Goal: Task Accomplishment & Management: Use online tool/utility

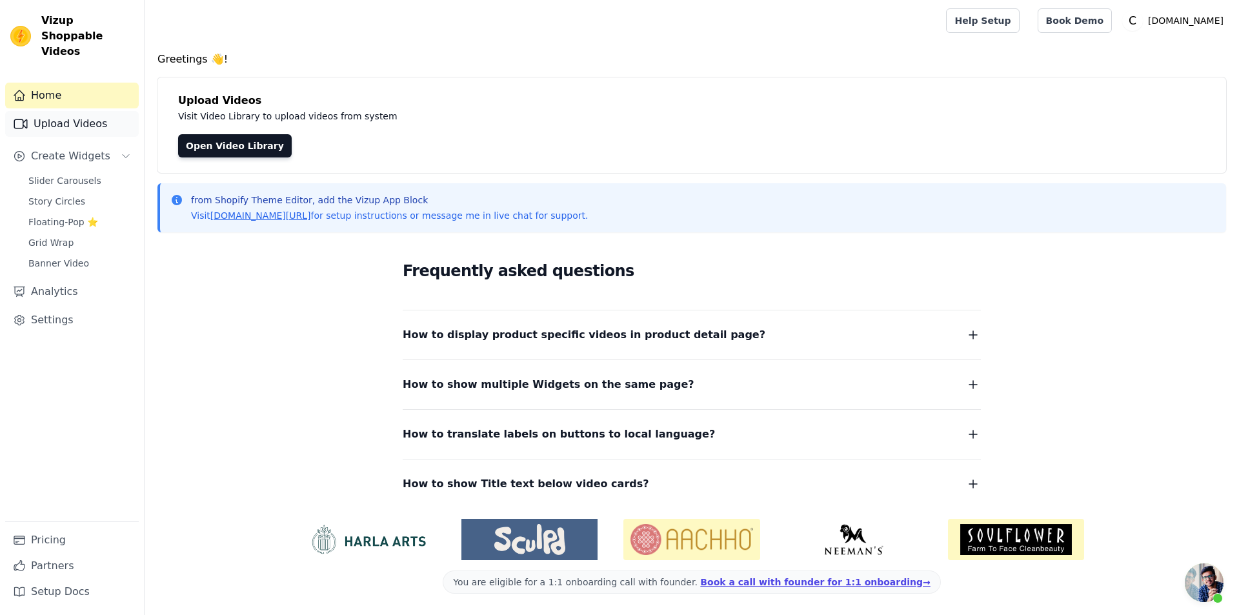
click at [86, 116] on link "Upload Videos" at bounding box center [72, 124] width 134 height 26
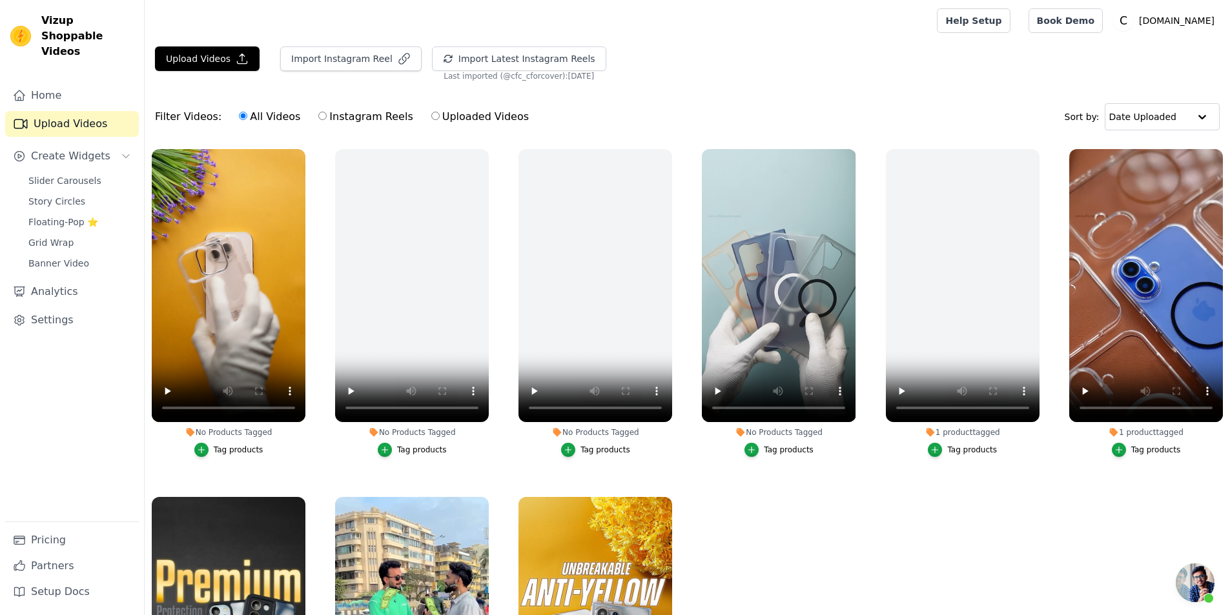
scroll to position [43, 0]
click at [259, 276] on video at bounding box center [229, 285] width 154 height 273
click at [72, 195] on span "Story Circles" at bounding box center [56, 201] width 57 height 13
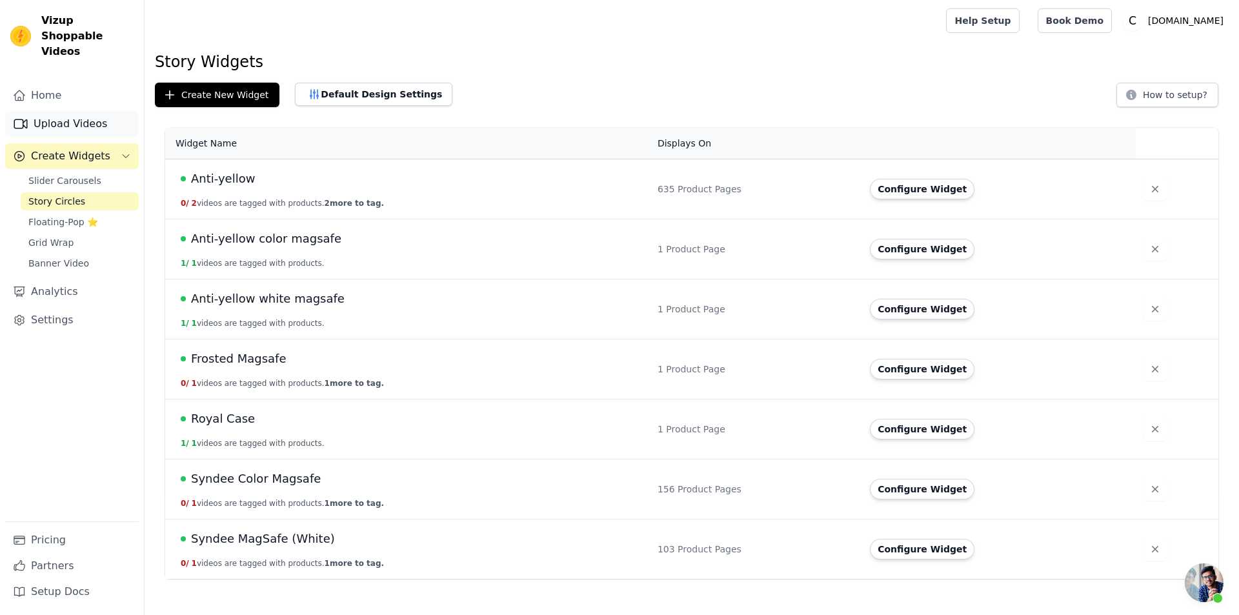
click at [86, 111] on link "Upload Videos" at bounding box center [72, 124] width 134 height 26
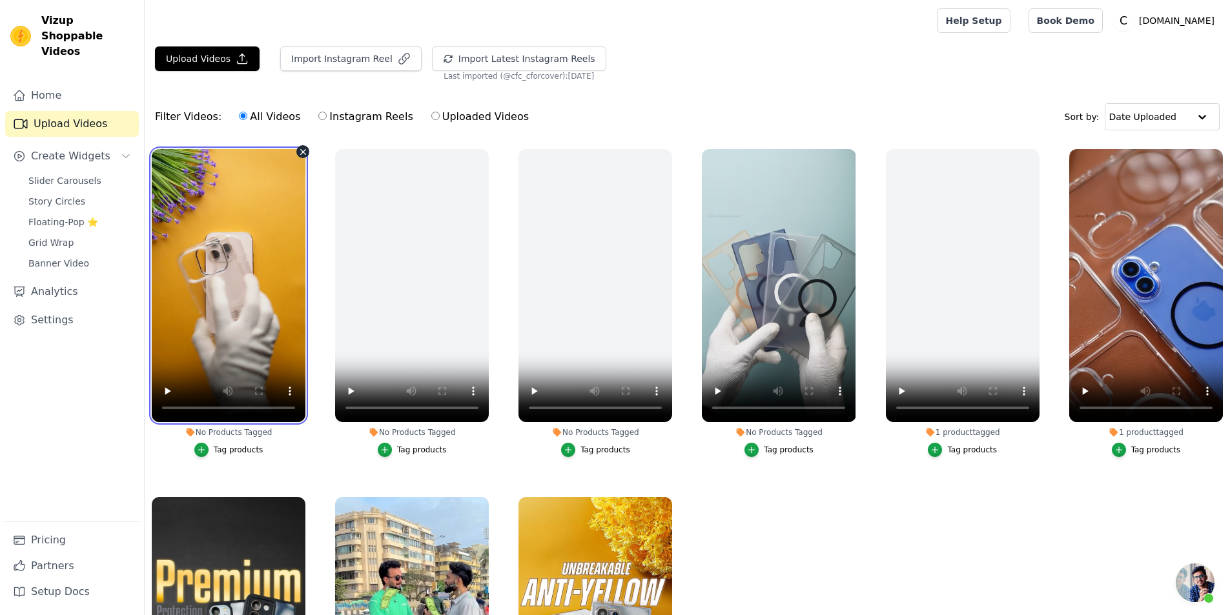
click at [230, 273] on video at bounding box center [229, 285] width 154 height 273
click at [209, 336] on video at bounding box center [229, 285] width 154 height 273
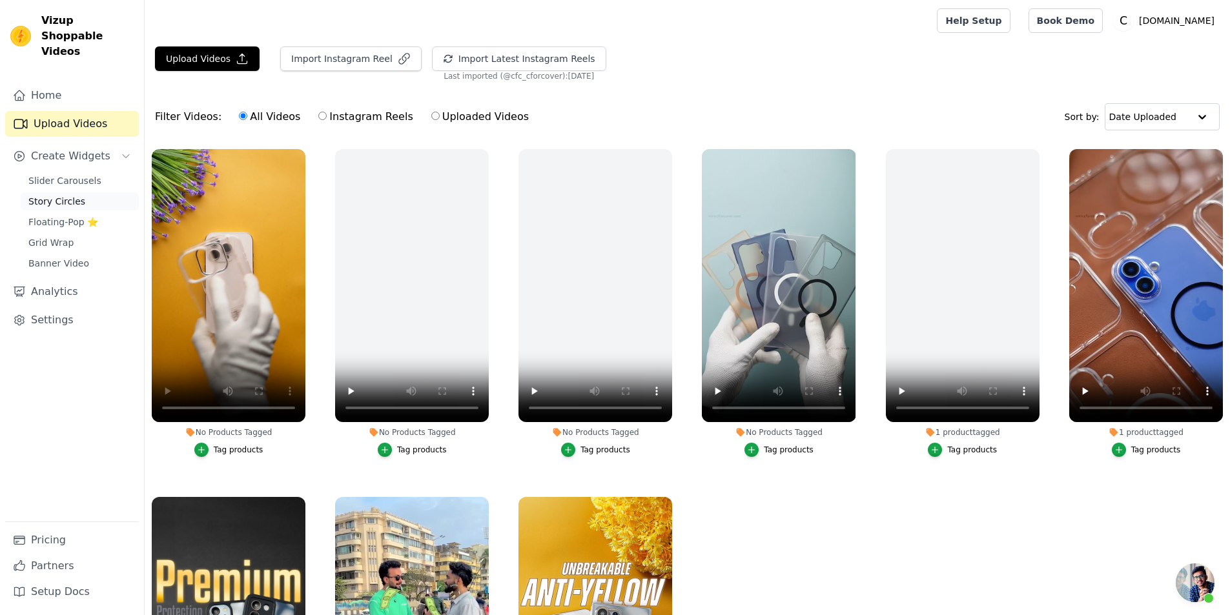
click at [56, 195] on span "Story Circles" at bounding box center [56, 201] width 57 height 13
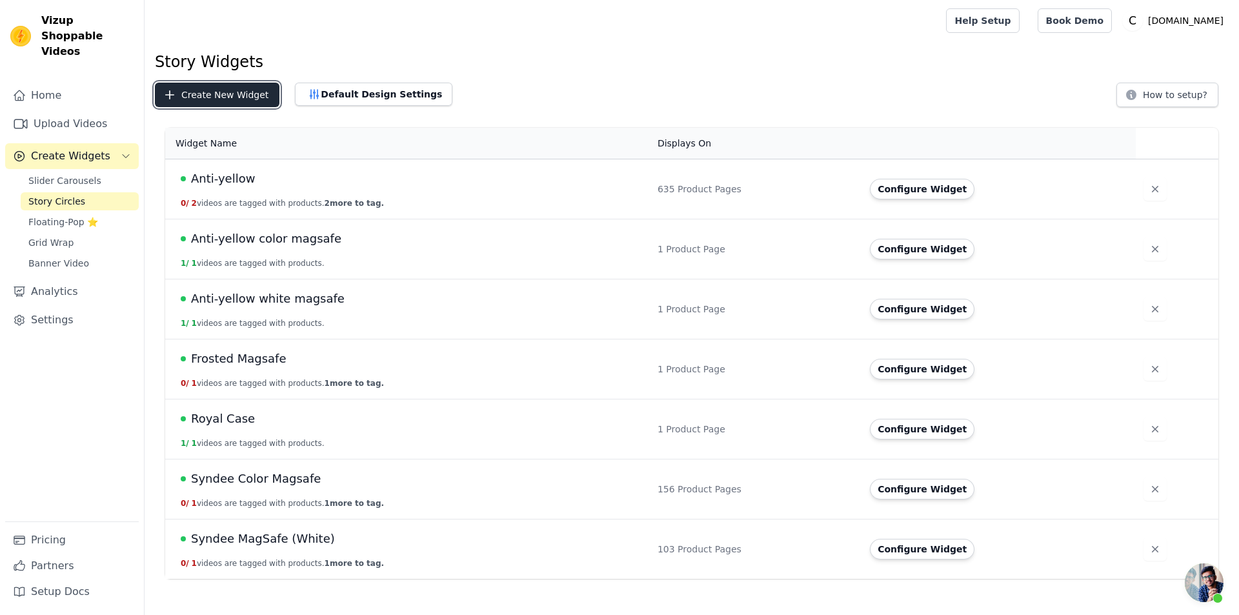
click at [216, 93] on button "Create New Widget" at bounding box center [217, 95] width 125 height 25
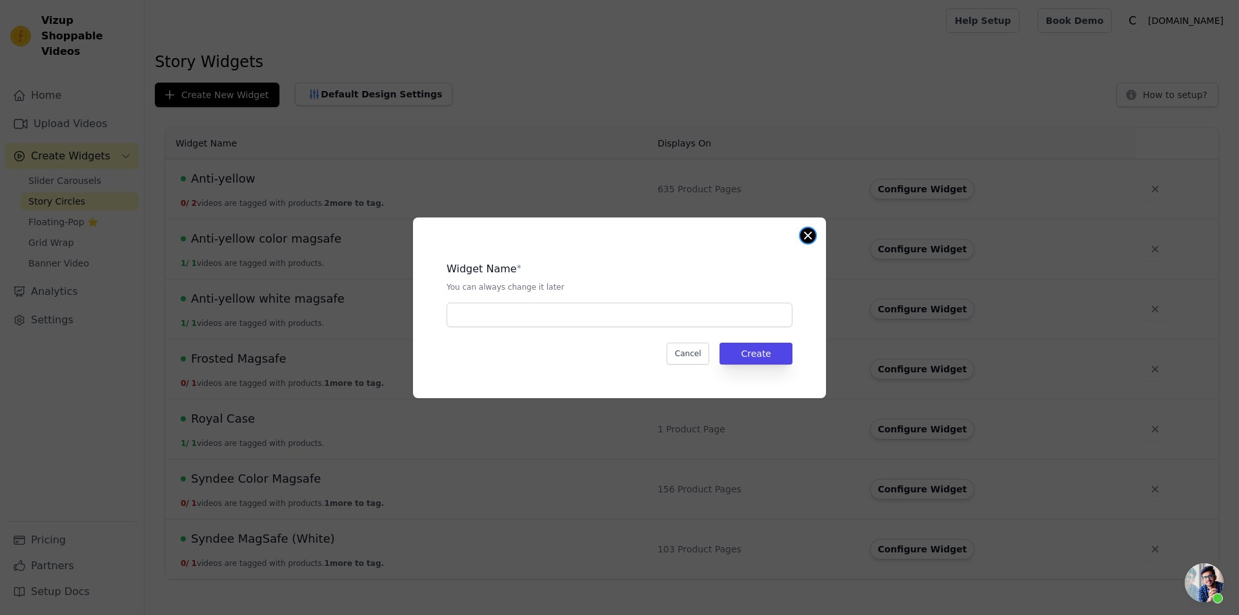
click at [807, 238] on button "Close modal" at bounding box center [807, 235] width 15 height 15
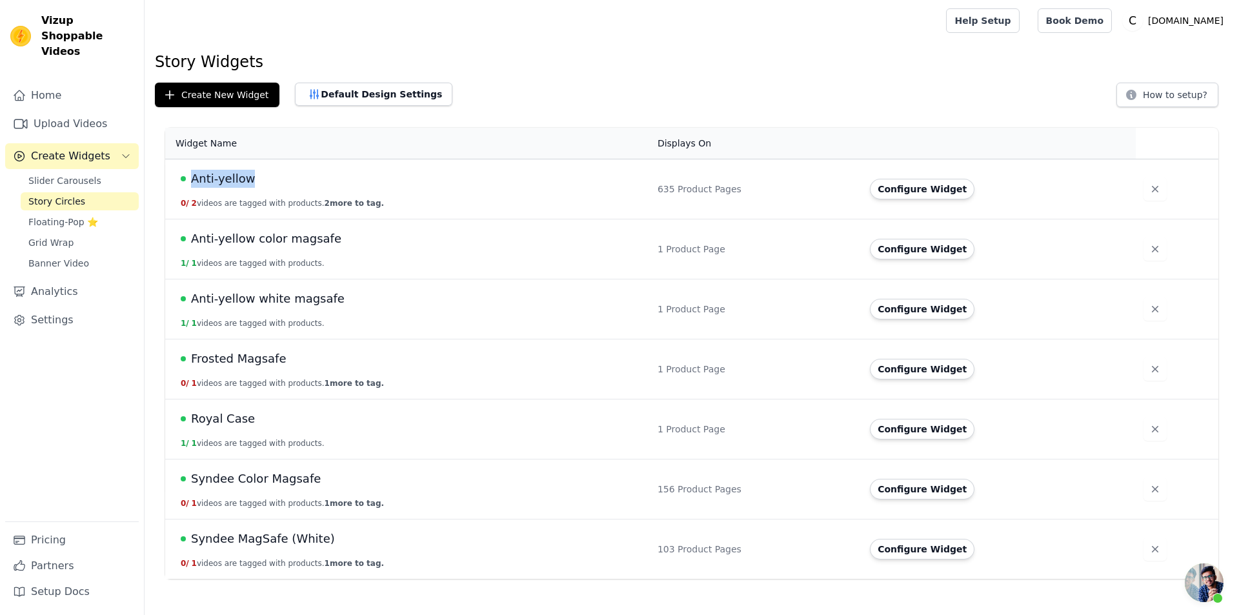
drag, startPoint x: 258, startPoint y: 179, endPoint x: 193, endPoint y: 179, distance: 64.6
click at [193, 179] on div "Anti-yellow" at bounding box center [412, 179] width 462 height 18
copy span "Anti-yellow"
click at [216, 92] on button "Create New Widget" at bounding box center [217, 95] width 125 height 25
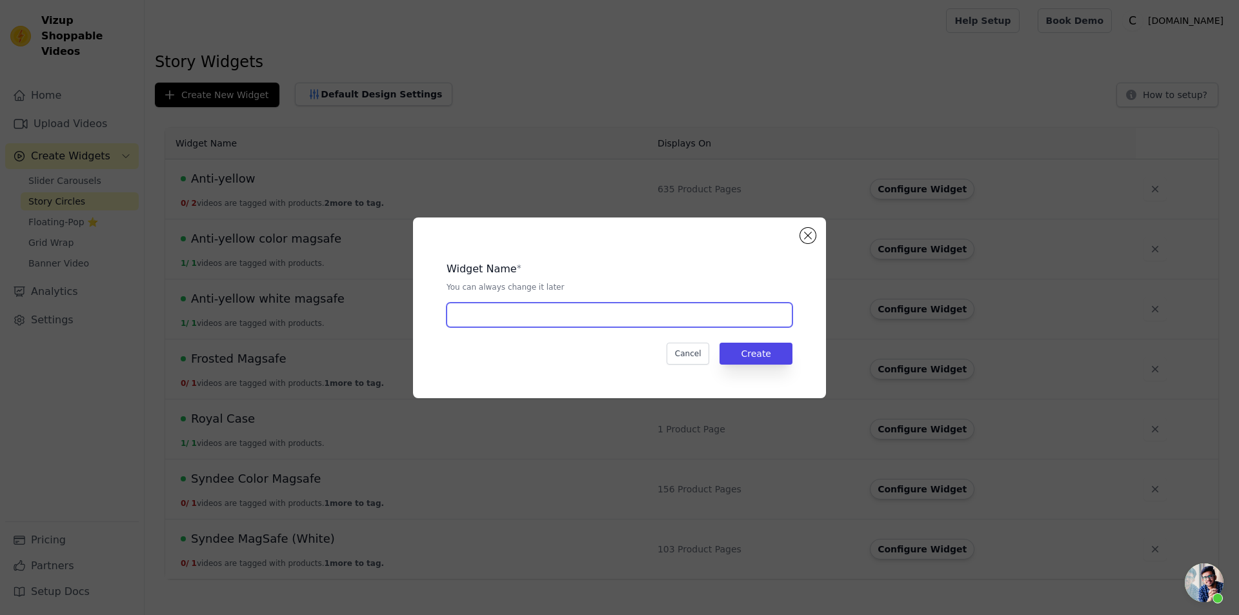
click at [555, 303] on input "text" at bounding box center [620, 315] width 346 height 25
paste input "Anti-yellow"
type input "Anti-yellow Color Camera"
click at [757, 351] on button "Create" at bounding box center [756, 354] width 73 height 22
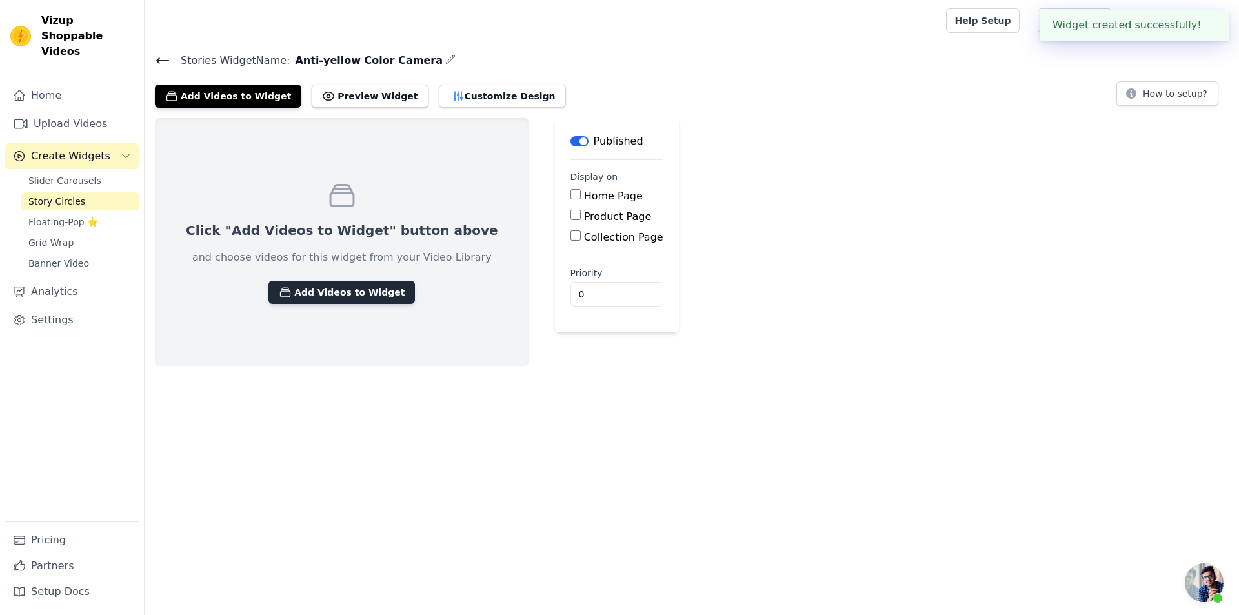
click at [317, 282] on button "Add Videos to Widget" at bounding box center [342, 292] width 147 height 23
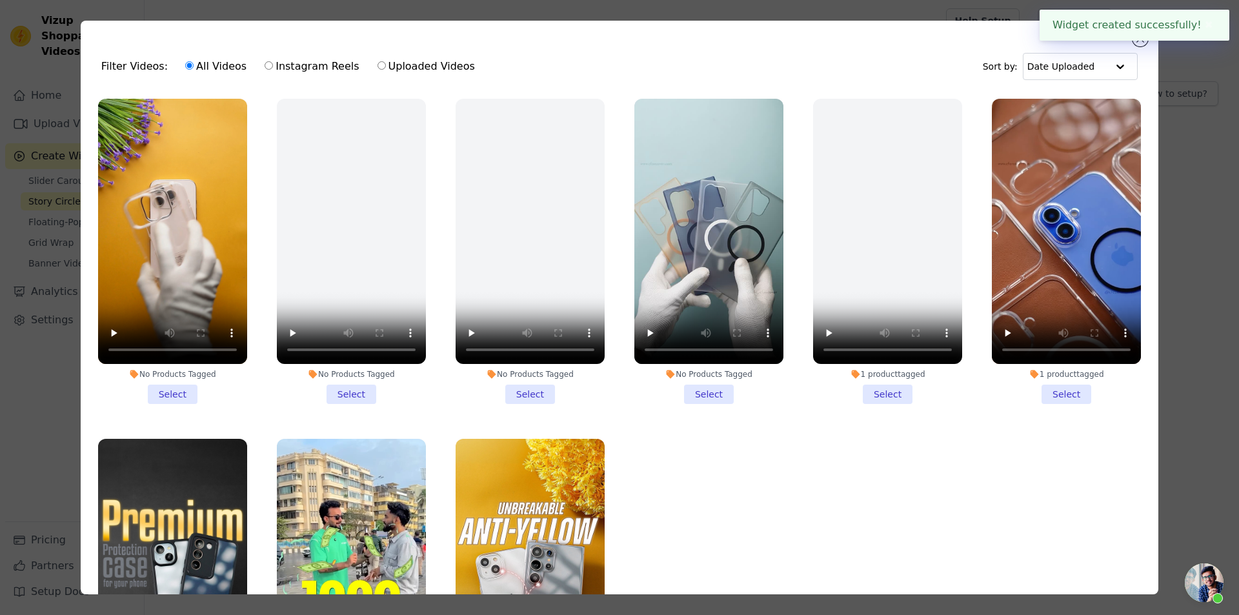
click at [184, 377] on li "No Products Tagged Select" at bounding box center [172, 251] width 149 height 305
click at [0, 0] on input "No Products Tagged Select" at bounding box center [0, 0] width 0 height 0
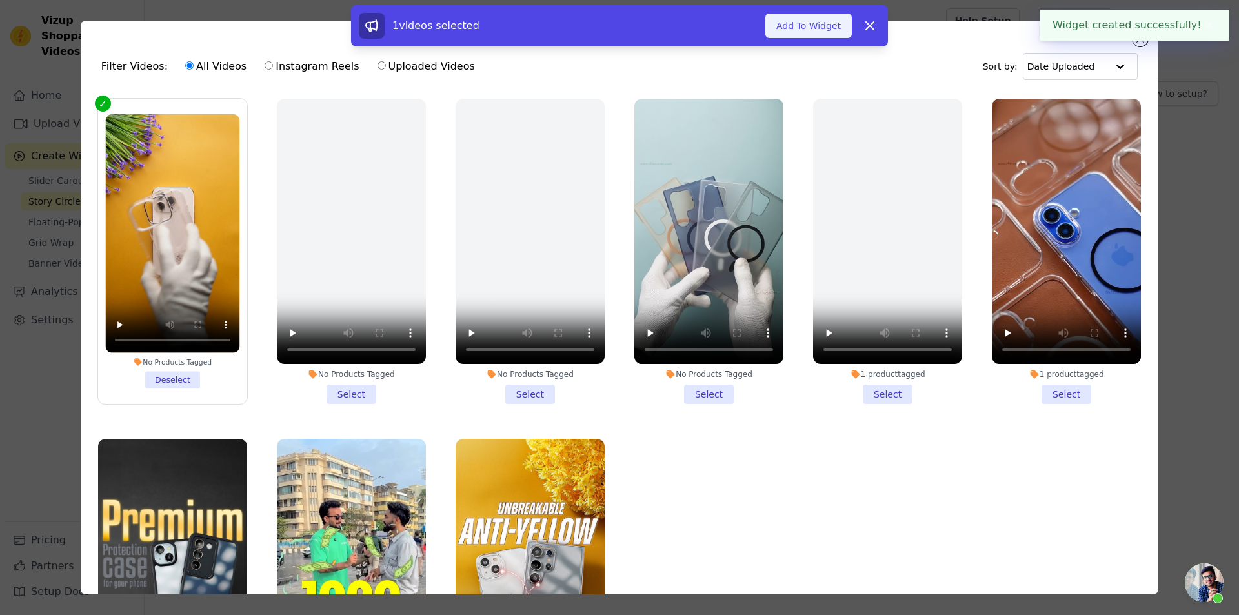
click at [806, 33] on button "Add To Widget" at bounding box center [809, 26] width 86 height 25
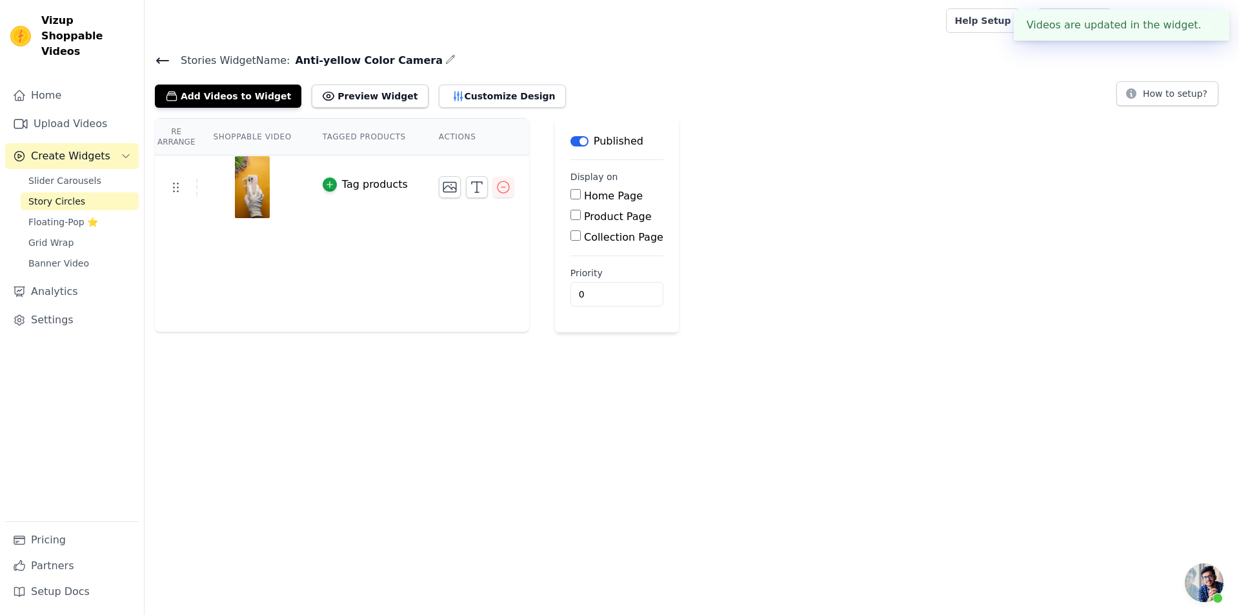
click at [584, 212] on label "Product Page" at bounding box center [618, 216] width 68 height 12
click at [571, 212] on input "Product Page" at bounding box center [576, 215] width 10 height 10
checkbox input "true"
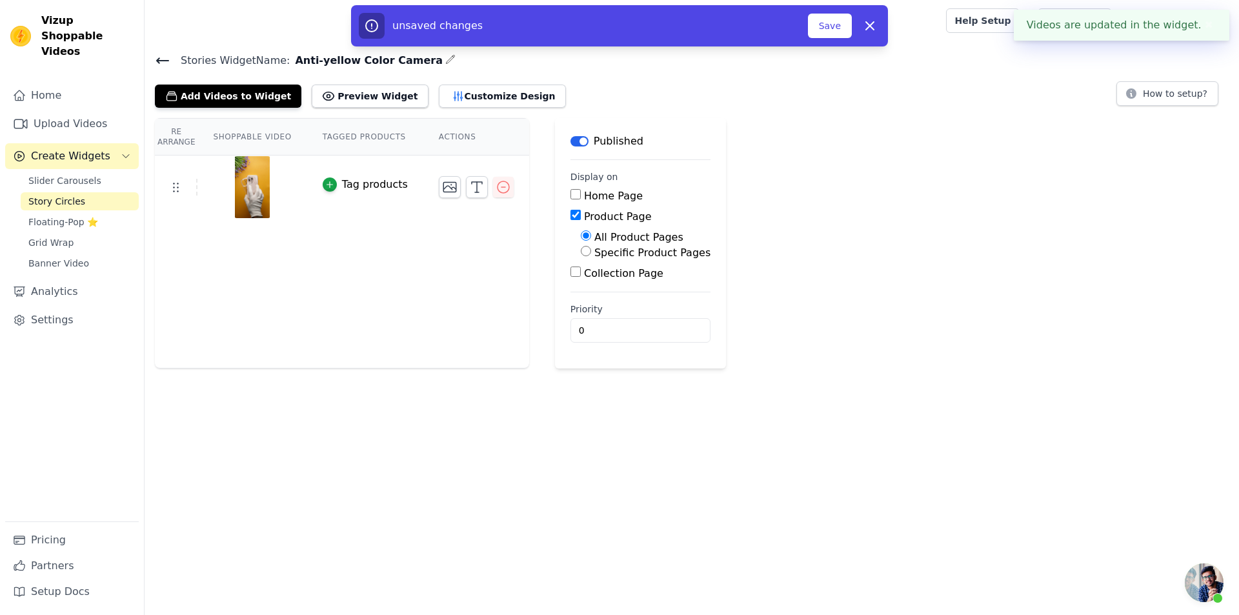
click at [581, 251] on input "Specific Product Pages" at bounding box center [586, 251] width 10 height 10
radio input "true"
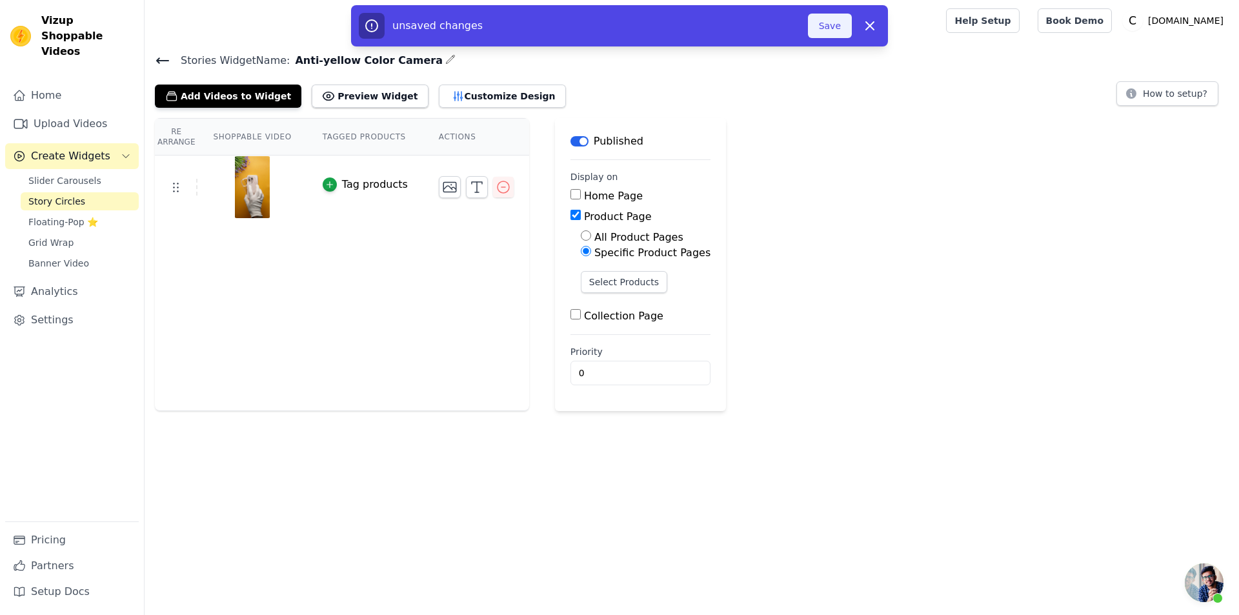
click at [825, 27] on button "Save" at bounding box center [830, 26] width 44 height 25
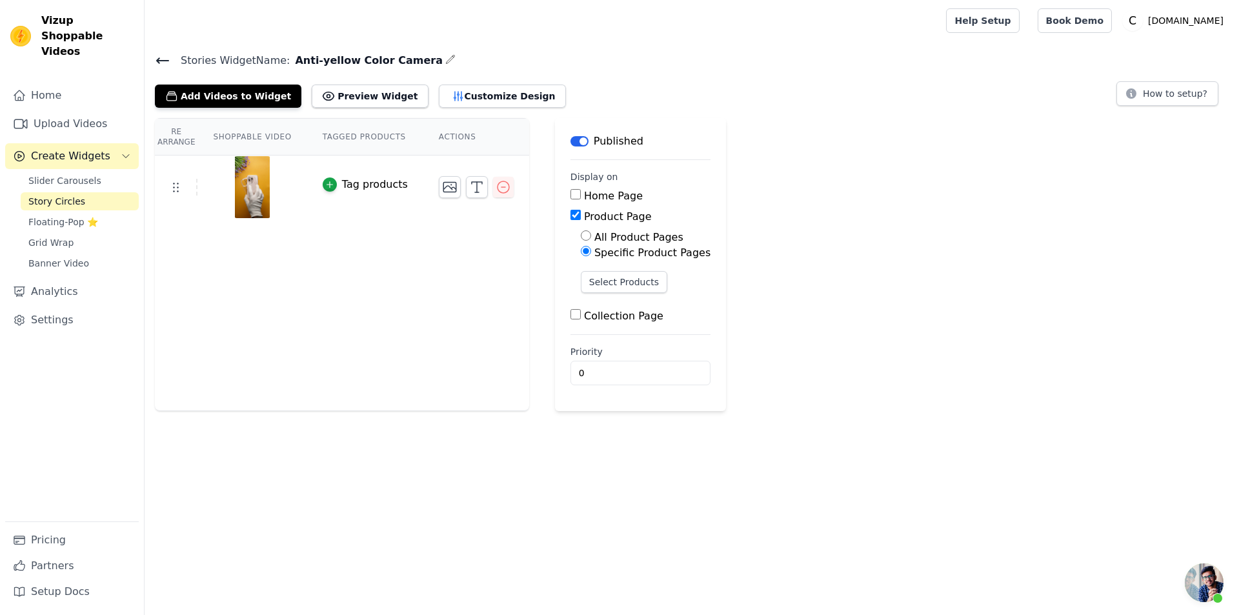
click at [161, 66] on icon at bounding box center [162, 60] width 15 height 15
